Goal: Transaction & Acquisition: Download file/media

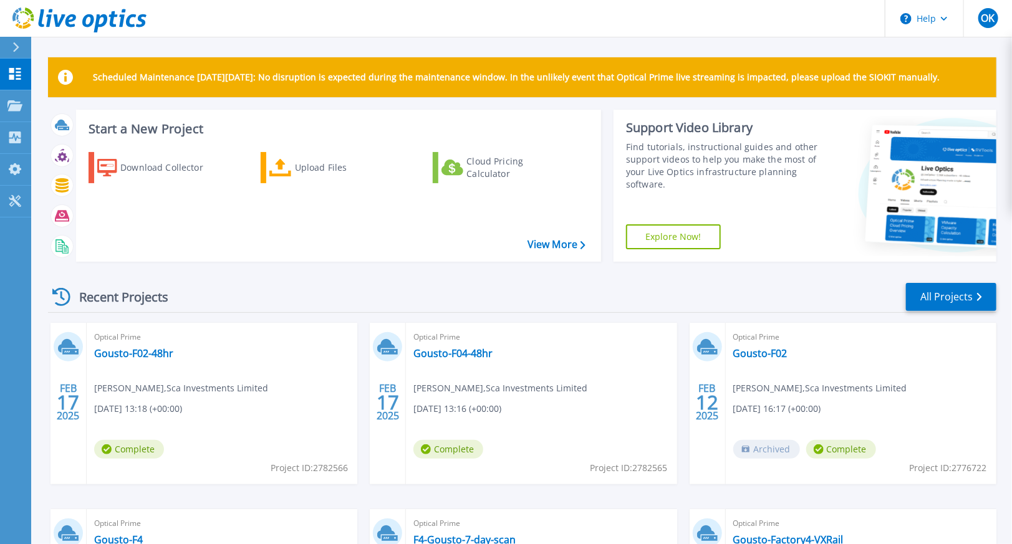
drag, startPoint x: 965, startPoint y: 79, endPoint x: 68, endPoint y: 87, distance: 896.9
click at [68, 87] on div "Scheduled Maintenance on Monday 22nd September: No disruption is expected durin…" at bounding box center [522, 77] width 949 height 40
drag, startPoint x: 68, startPoint y: 87, endPoint x: 7, endPoint y: 54, distance: 69.8
click at [7, 54] on button at bounding box center [15, 48] width 31 height 22
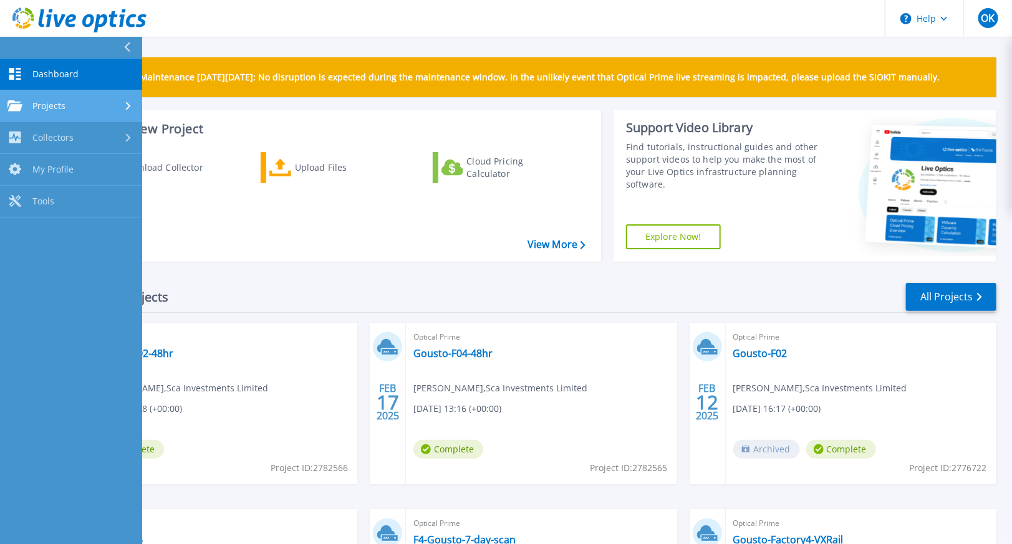
click at [41, 101] on span "Projects" at bounding box center [48, 105] width 33 height 11
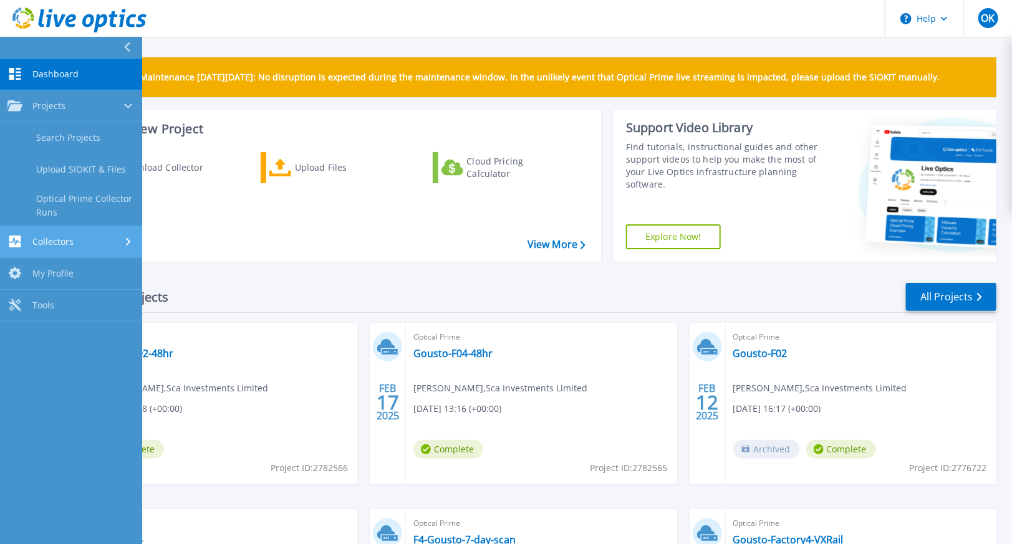
click at [56, 243] on span "Collectors" at bounding box center [52, 241] width 41 height 11
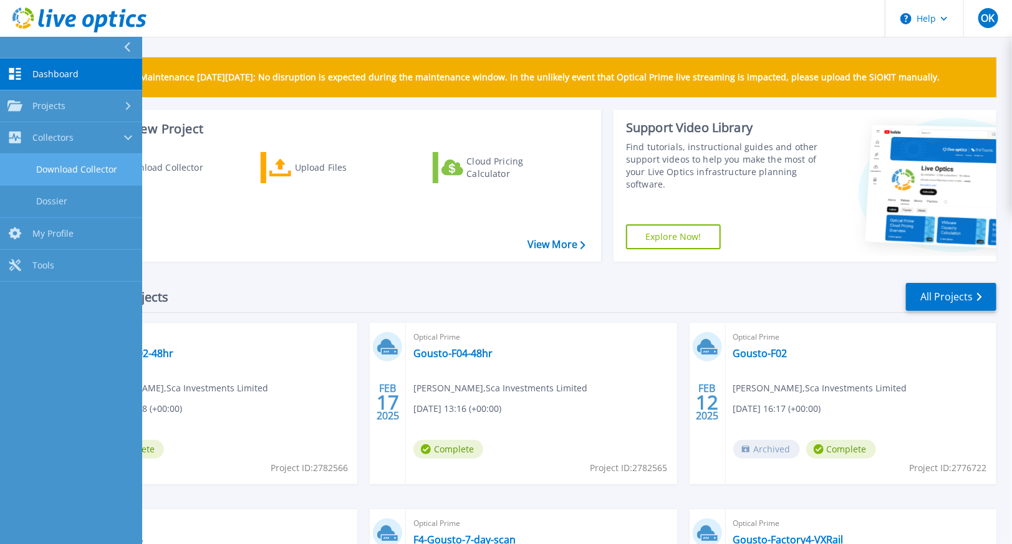
click at [58, 170] on link "Download Collector" at bounding box center [71, 170] width 142 height 32
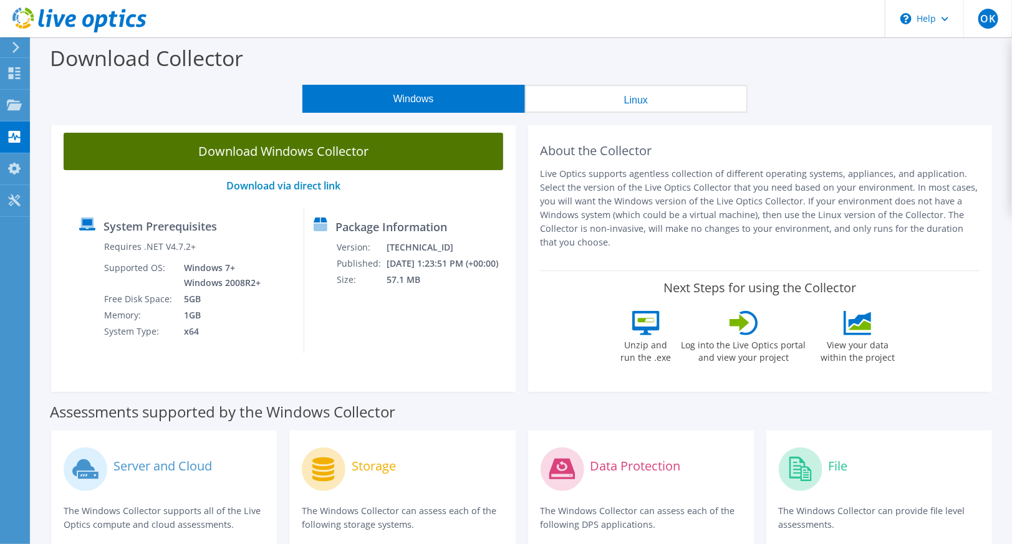
click at [378, 153] on link "Download Windows Collector" at bounding box center [284, 151] width 440 height 37
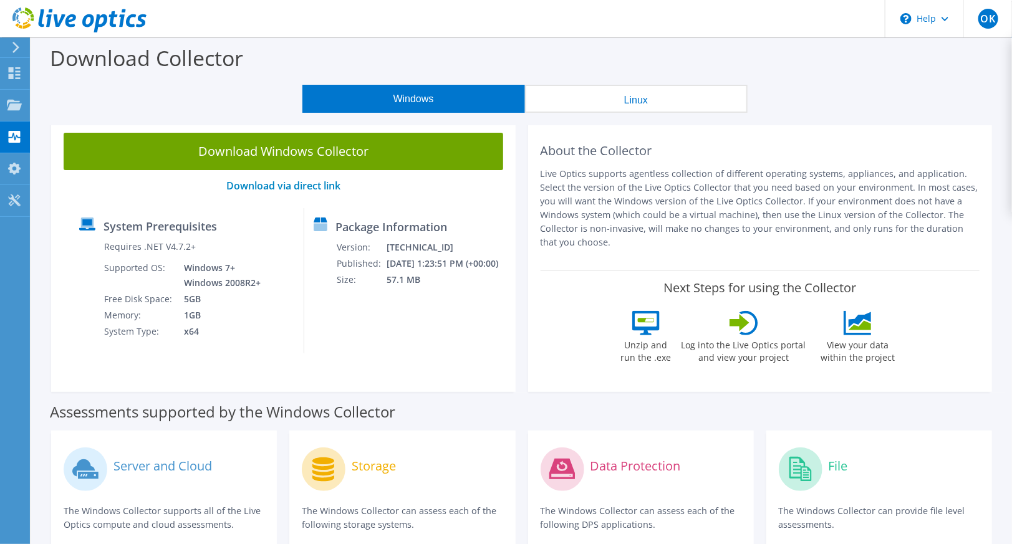
click at [100, 369] on div "Download Windows Collector Download via direct link System Prerequisites Requir…" at bounding box center [283, 256] width 465 height 272
